Goal: Task Accomplishment & Management: Use online tool/utility

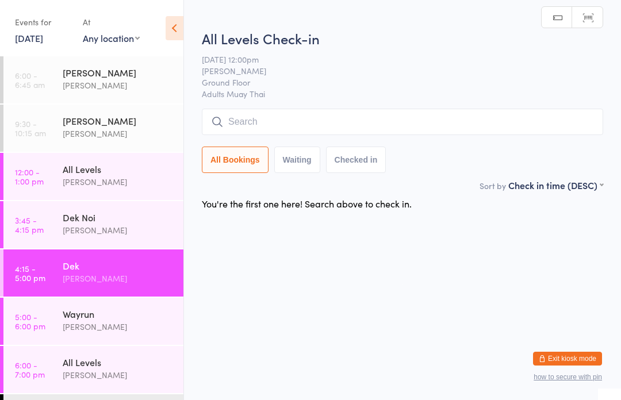
click at [124, 230] on div "[PERSON_NAME]" at bounding box center [118, 230] width 111 height 13
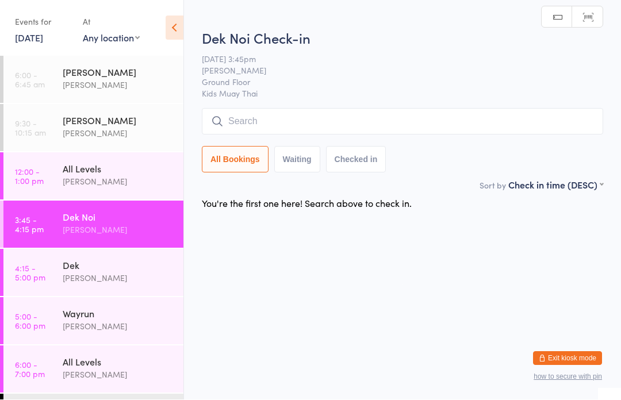
click at [101, 276] on div "[PERSON_NAME]" at bounding box center [118, 278] width 111 height 13
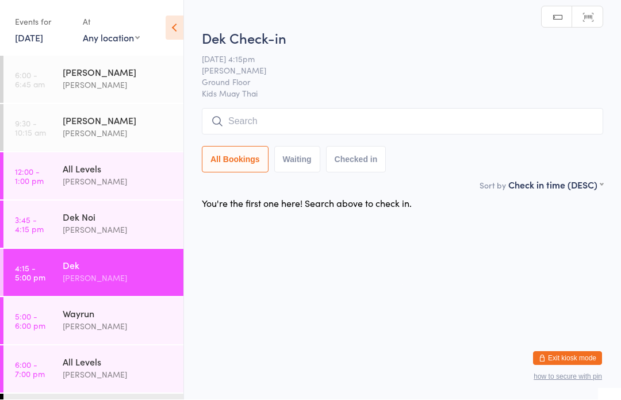
click at [95, 328] on div "[PERSON_NAME]" at bounding box center [118, 326] width 111 height 13
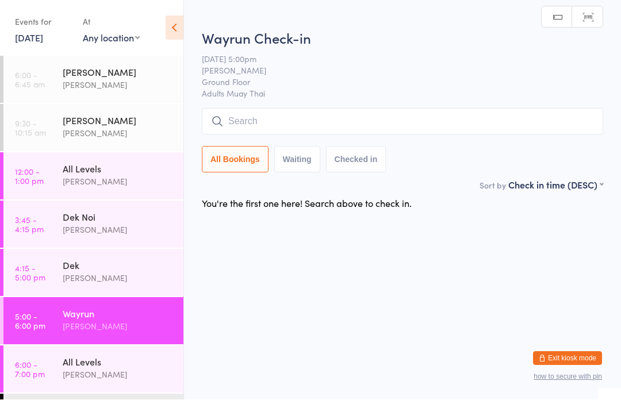
click at [92, 370] on div "[PERSON_NAME]" at bounding box center [118, 375] width 111 height 13
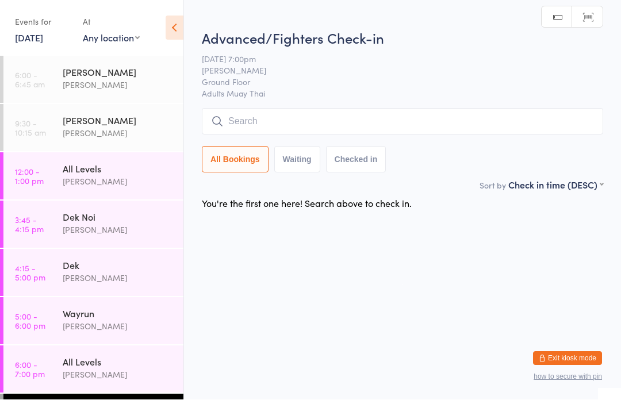
click at [108, 245] on div "Dek Noi [PERSON_NAME]" at bounding box center [123, 223] width 121 height 45
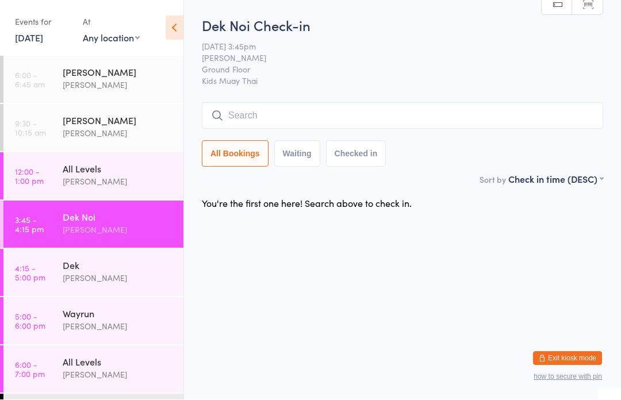
click at [56, 174] on link "12:00 - 1:00 pm All Levels [PERSON_NAME]" at bounding box center [93, 176] width 180 height 47
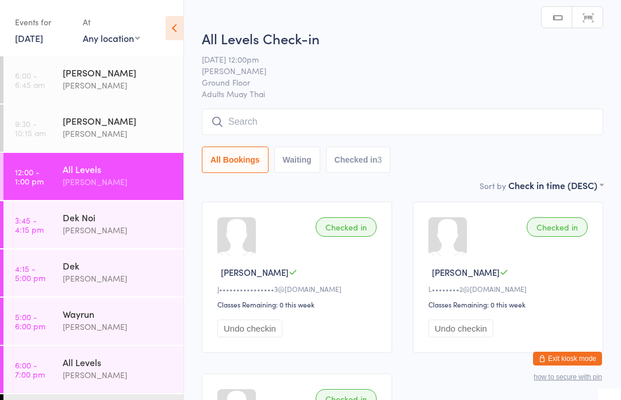
click at [97, 233] on div "[PERSON_NAME]" at bounding box center [118, 230] width 111 height 13
